Goal: Information Seeking & Learning: Learn about a topic

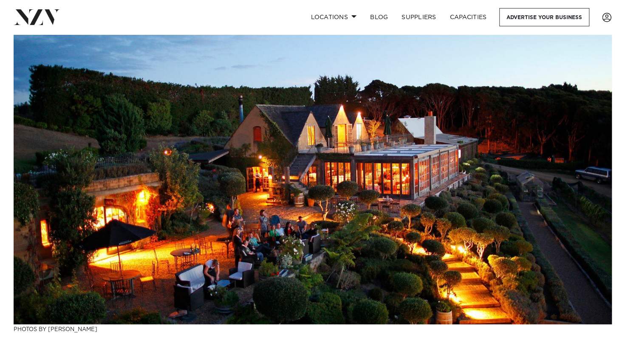
click at [84, 196] on img at bounding box center [313, 179] width 598 height 290
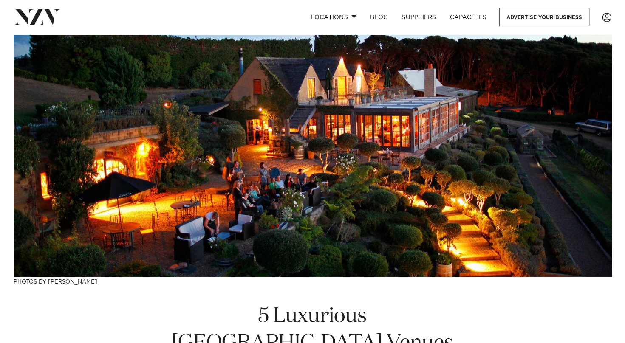
scroll to position [48, 0]
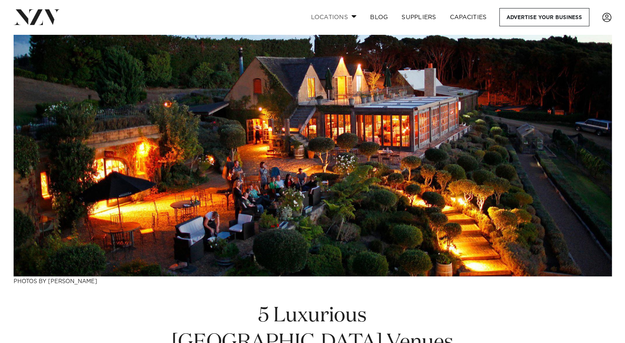
click at [353, 25] on link "Locations" at bounding box center [333, 17] width 59 height 18
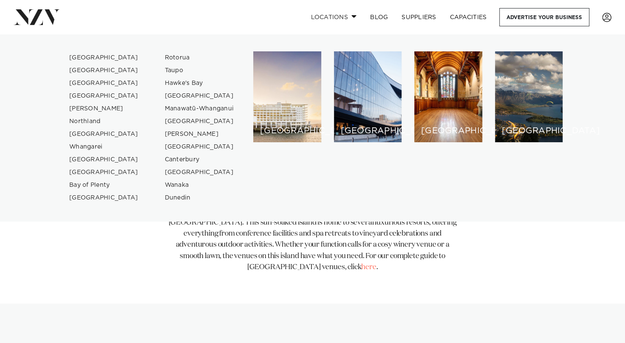
scroll to position [242, 0]
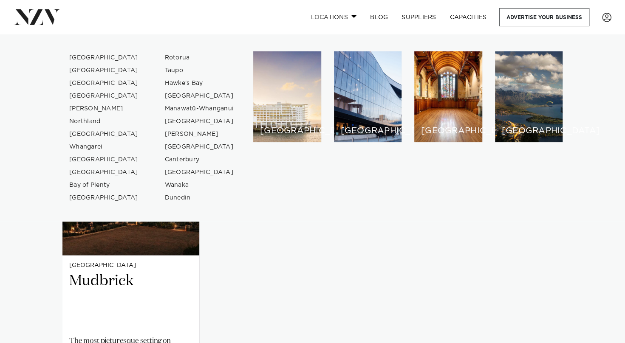
click at [521, 254] on div "Waiheke Island Mudbrick The most picturesque setting on [GEOGRAPHIC_DATA], Mudb…" at bounding box center [312, 247] width 500 height 351
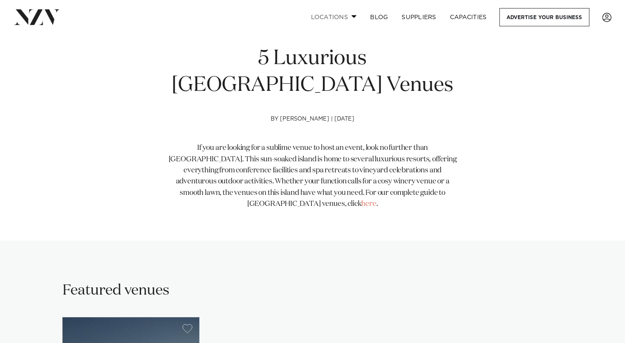
scroll to position [302, 0]
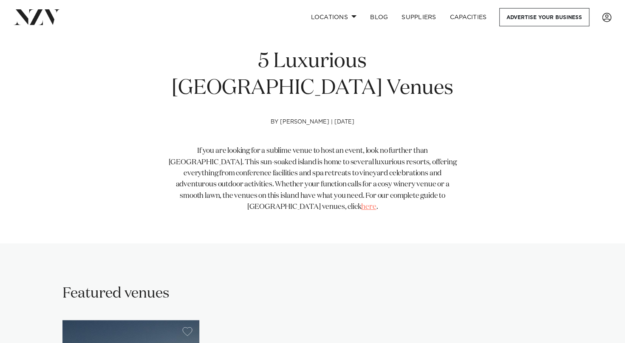
click at [361, 204] on link "here" at bounding box center [368, 206] width 15 height 7
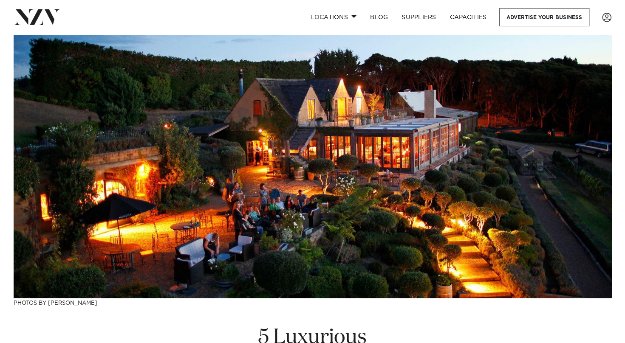
scroll to position [0, 0]
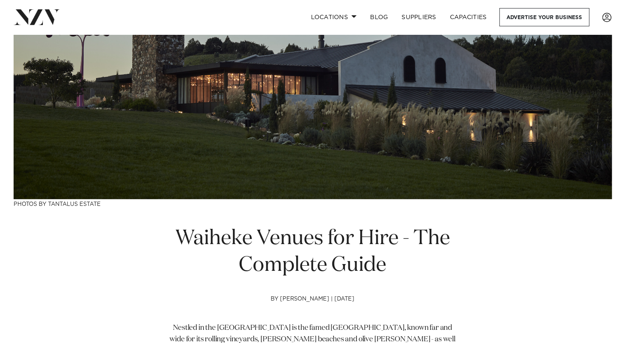
scroll to position [124, 0]
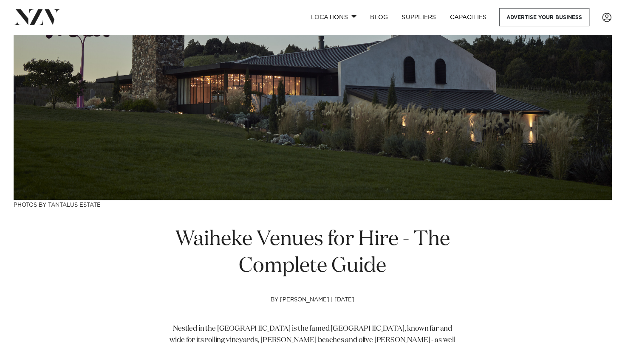
click at [103, 257] on div "Waiheke Venues for Hire - The Complete Guide by Raashka Mannie | 01 Dec 2022 Ne…" at bounding box center [313, 328] width 598 height 204
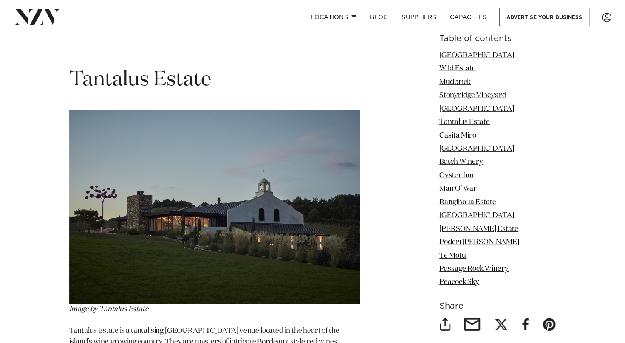
scroll to position [3190, 0]
